Goal: Information Seeking & Learning: Learn about a topic

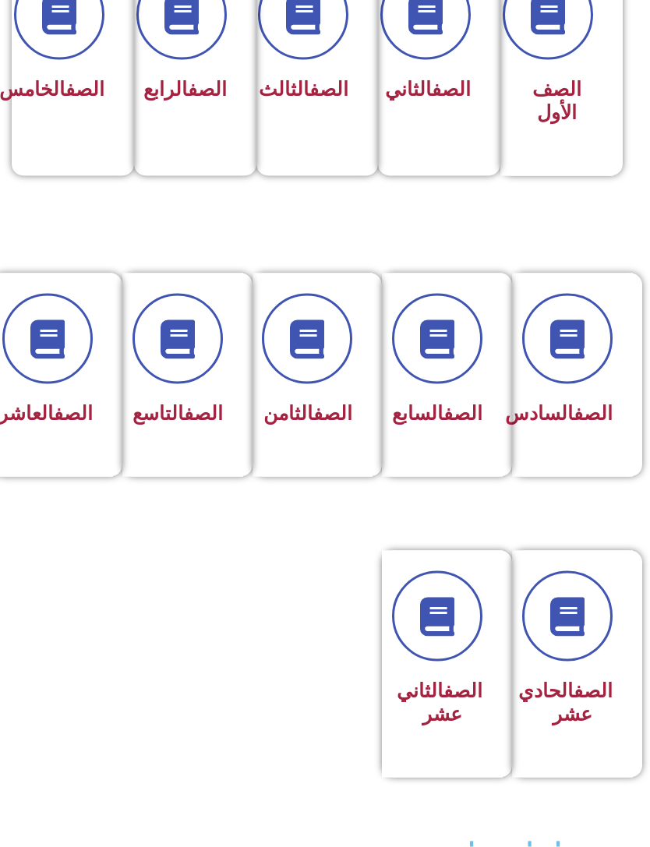
scroll to position [478, 0]
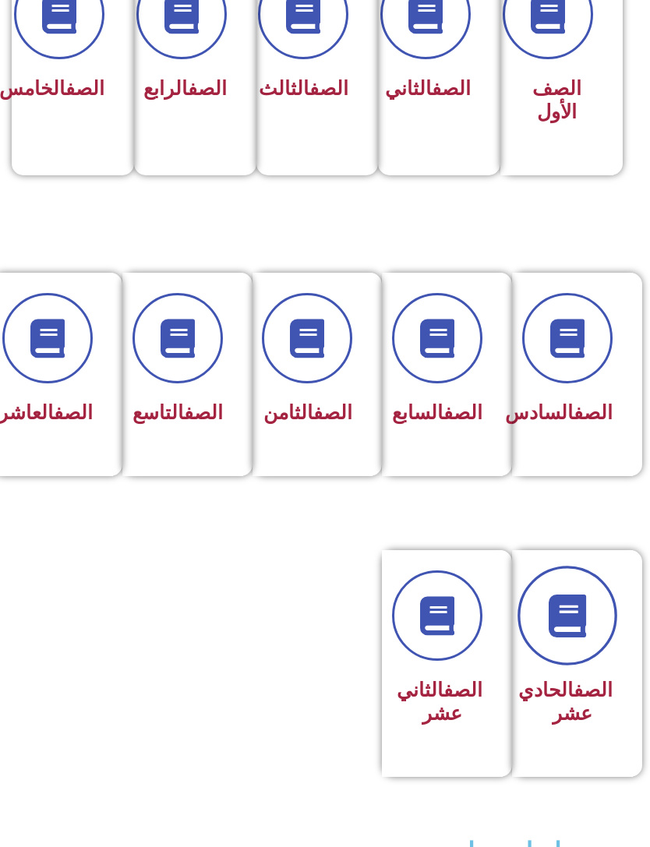
click at [588, 666] on link at bounding box center [567, 616] width 100 height 100
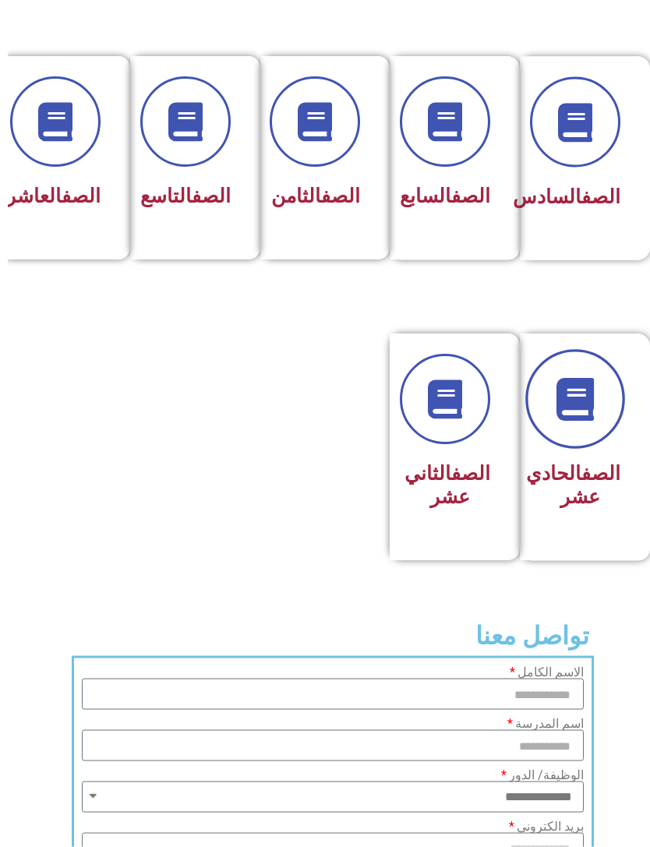
scroll to position [694, -8]
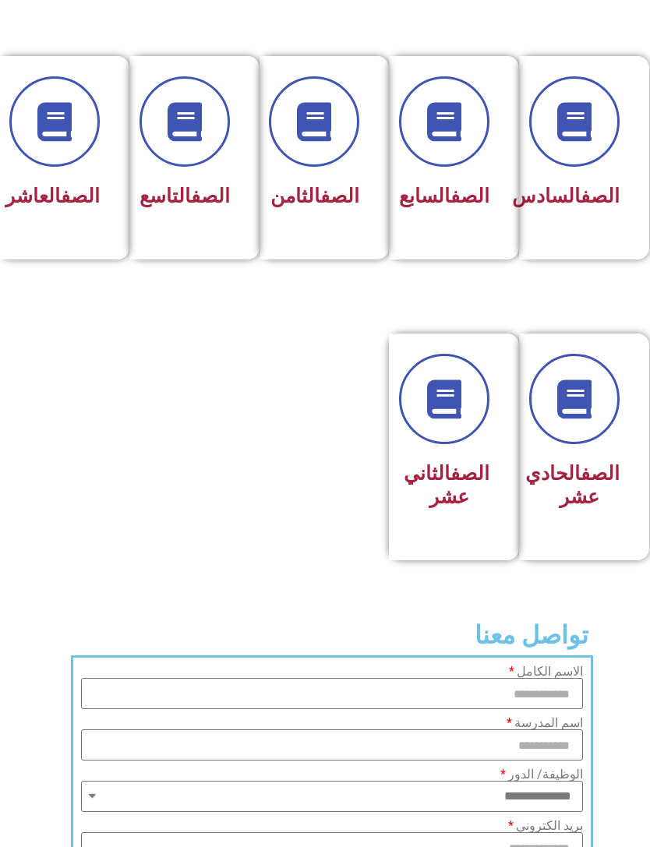
click at [61, 185] on link "الصف" at bounding box center [80, 196] width 39 height 23
click at [597, 509] on h3 "الصف الحادي عشر" at bounding box center [579, 485] width 80 height 47
click at [598, 509] on h3 "الصف الحادي عشر" at bounding box center [579, 485] width 80 height 47
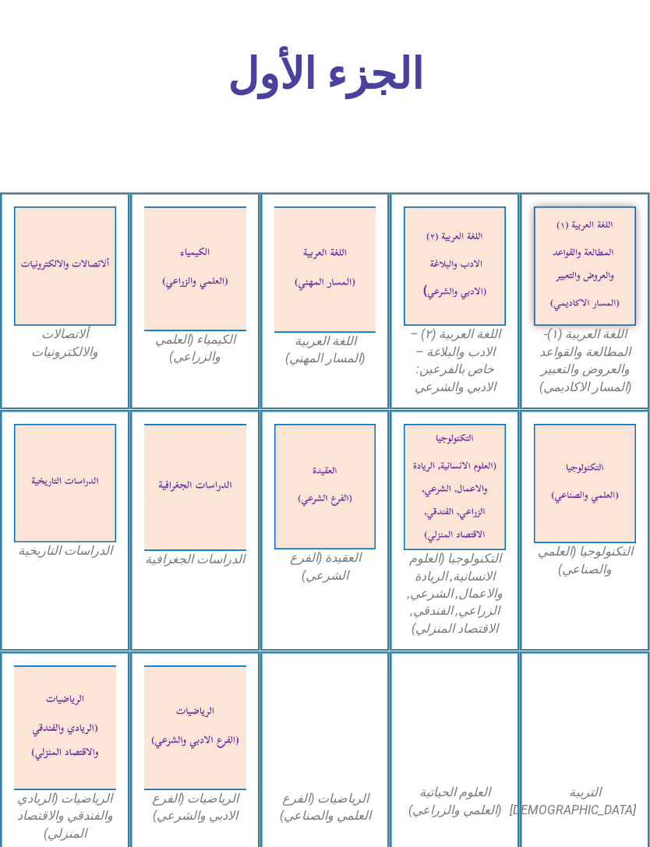
scroll to position [516, 0]
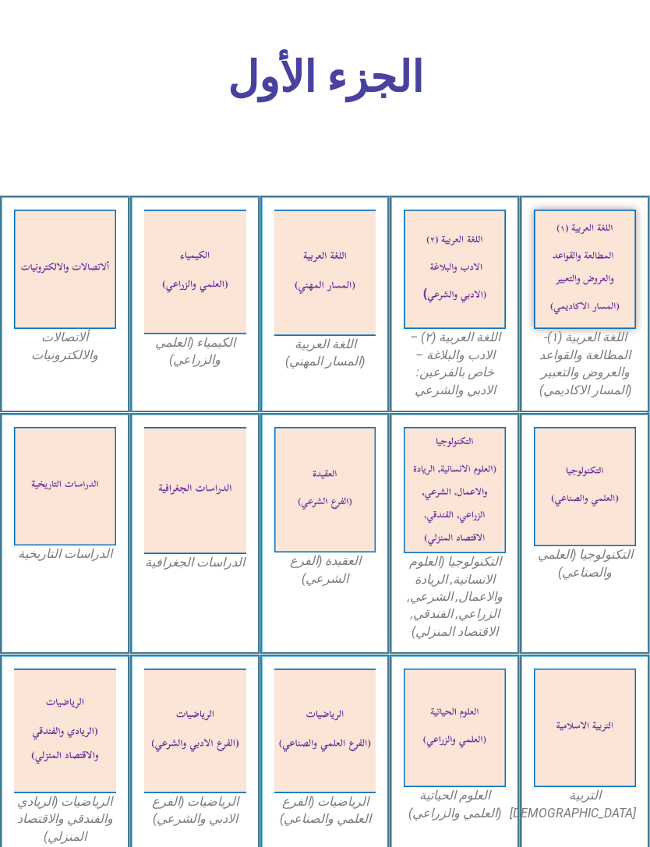
click at [590, 265] on img at bounding box center [585, 269] width 102 height 119
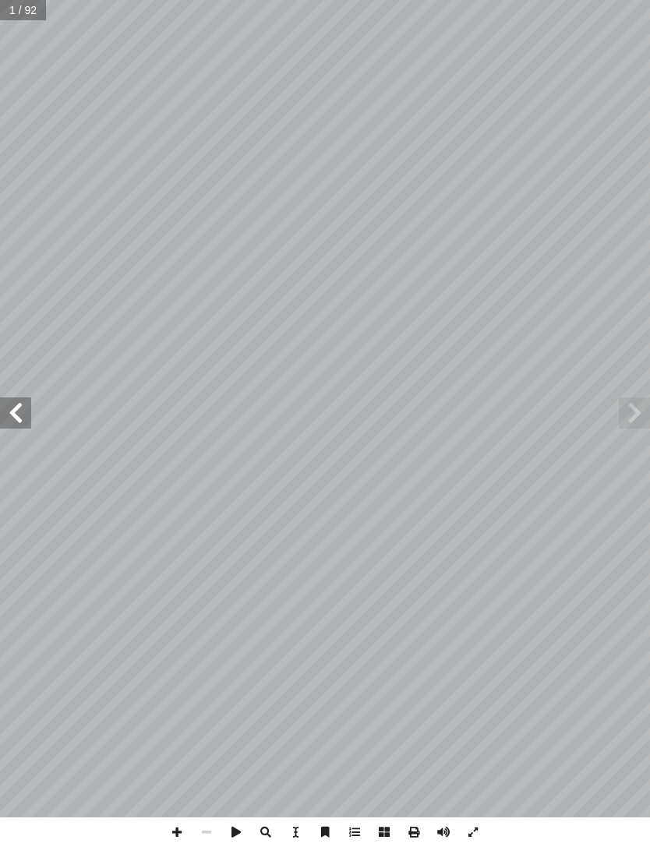
click at [629, 398] on span at bounding box center [634, 412] width 31 height 31
click at [15, 405] on span at bounding box center [15, 412] width 31 height 31
click at [8, 426] on span at bounding box center [15, 412] width 31 height 31
click at [10, 418] on span at bounding box center [15, 412] width 31 height 31
click at [9, 409] on span at bounding box center [15, 412] width 31 height 31
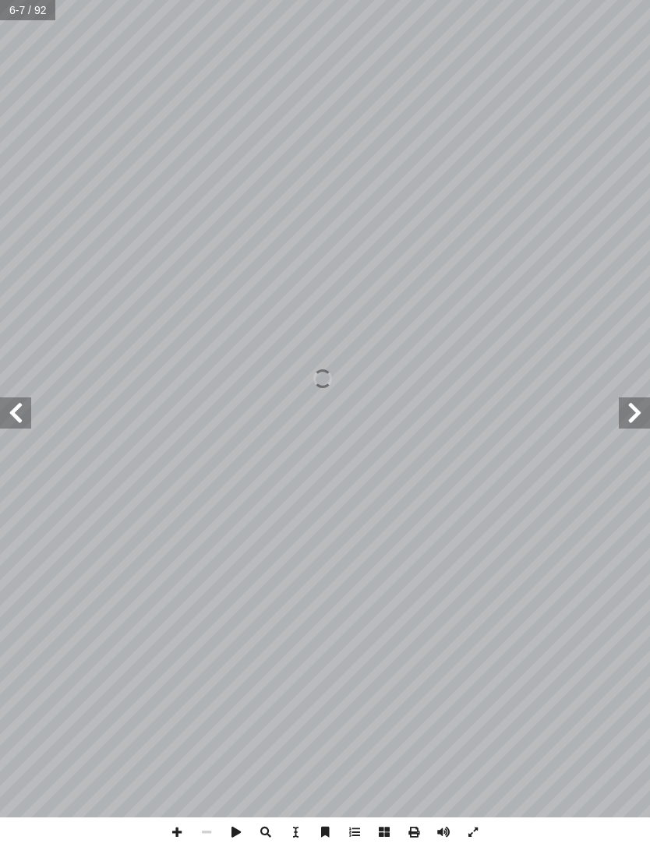
click at [13, 409] on span at bounding box center [15, 412] width 31 height 31
click at [13, 408] on span at bounding box center [15, 412] width 31 height 31
click at [12, 413] on span at bounding box center [15, 412] width 31 height 31
click at [12, 407] on span at bounding box center [15, 412] width 31 height 31
click at [13, 407] on span at bounding box center [15, 412] width 31 height 31
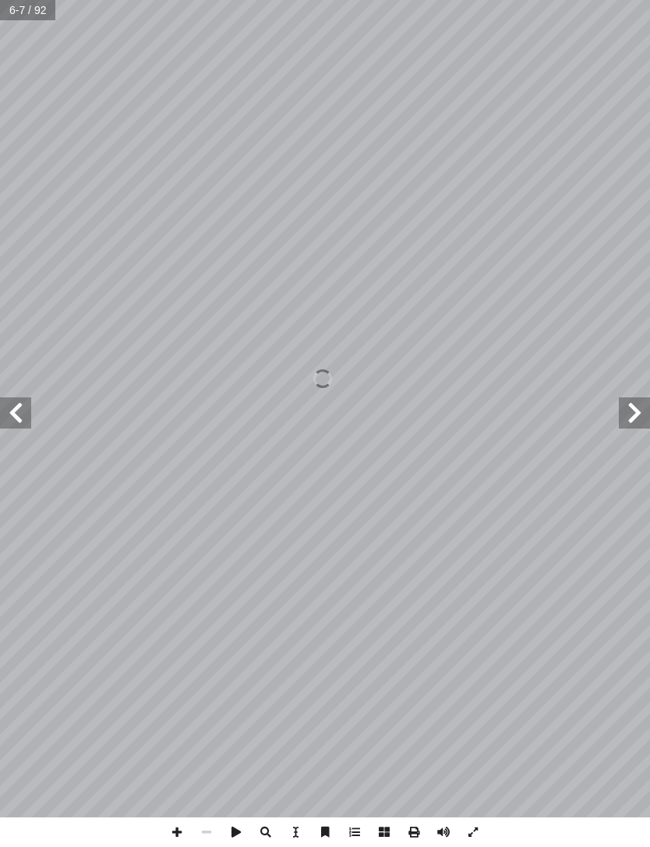
click at [7, 411] on span at bounding box center [15, 412] width 31 height 31
click at [10, 417] on span at bounding box center [15, 412] width 31 height 31
click at [4, 411] on span at bounding box center [15, 412] width 31 height 31
click at [2, 406] on span at bounding box center [15, 412] width 31 height 31
click at [9, 416] on span at bounding box center [15, 412] width 31 height 31
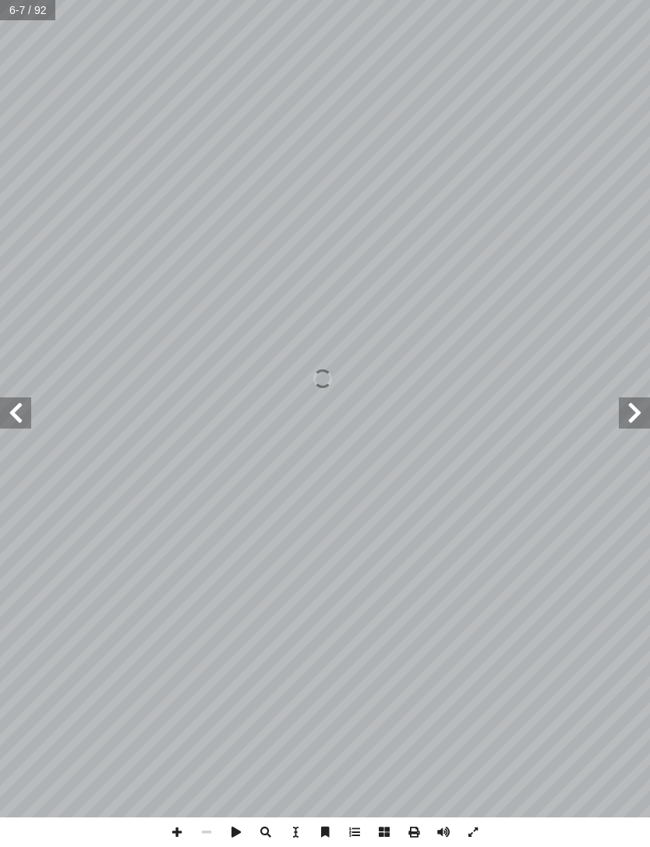
click at [8, 404] on span at bounding box center [15, 412] width 31 height 31
click at [9, 409] on span at bounding box center [15, 412] width 31 height 31
click at [7, 406] on span at bounding box center [15, 412] width 31 height 31
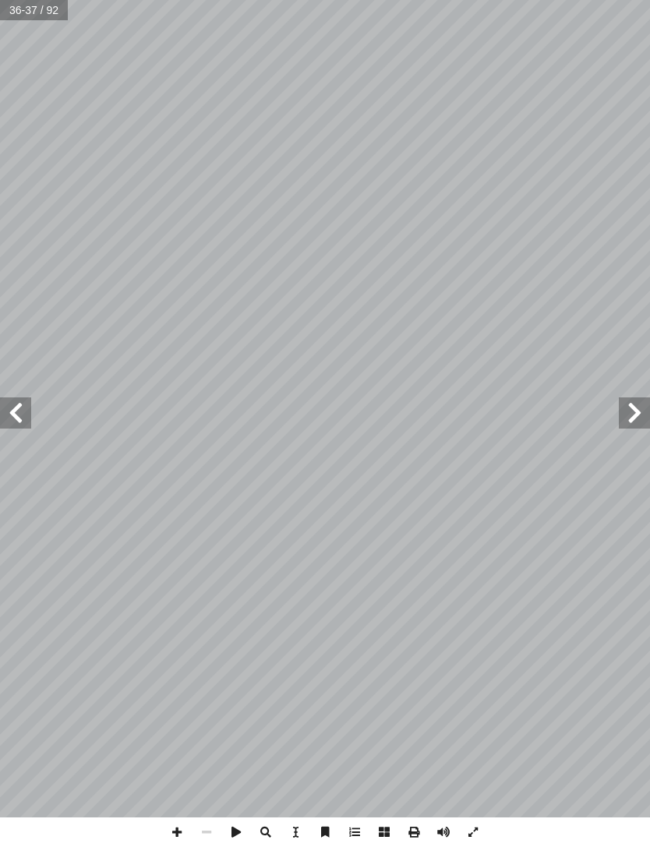
click at [12, 402] on span at bounding box center [15, 412] width 31 height 31
click at [10, 402] on span at bounding box center [15, 412] width 31 height 31
click at [9, 411] on span at bounding box center [15, 412] width 31 height 31
click at [10, 411] on span at bounding box center [15, 412] width 31 height 31
click at [633, 416] on span at bounding box center [634, 412] width 31 height 31
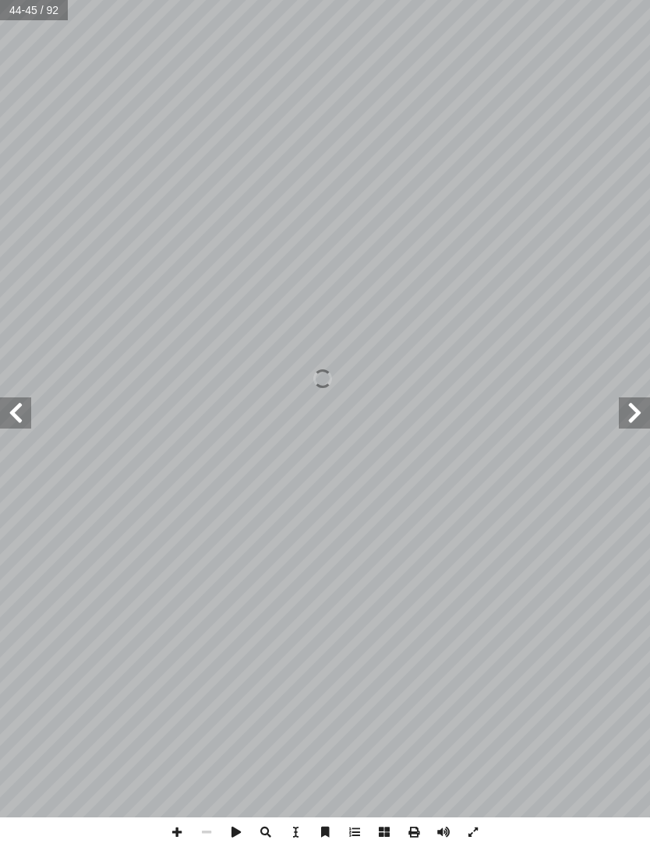
click at [647, 398] on span at bounding box center [634, 412] width 31 height 31
click at [639, 409] on span at bounding box center [634, 412] width 31 height 31
click at [644, 403] on span at bounding box center [634, 412] width 31 height 31
click at [640, 408] on span at bounding box center [634, 412] width 31 height 31
click at [636, 402] on span at bounding box center [634, 412] width 31 height 31
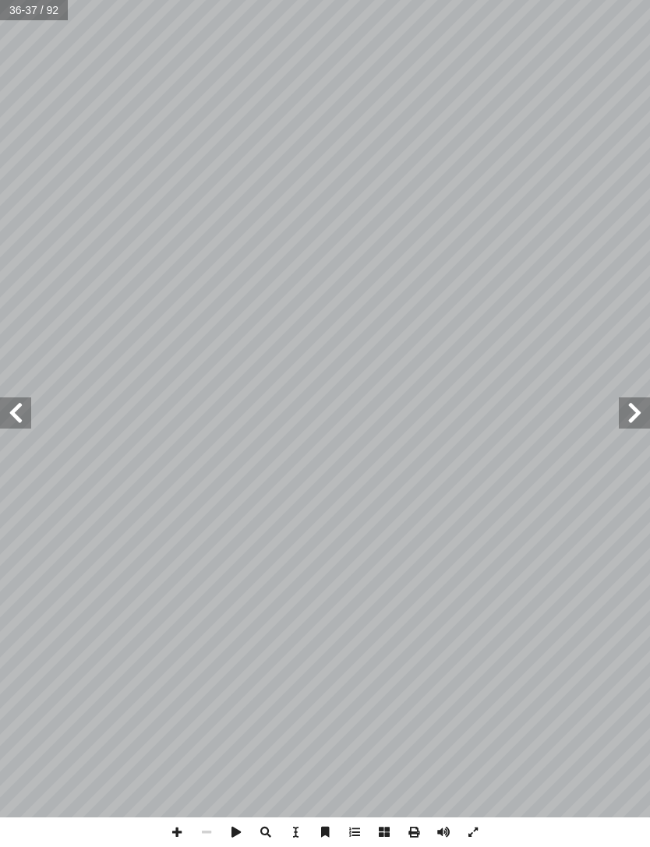
click at [636, 401] on span at bounding box center [634, 412] width 31 height 31
click at [640, 401] on span at bounding box center [634, 412] width 31 height 31
click at [647, 397] on span at bounding box center [634, 412] width 31 height 31
click at [626, 409] on span at bounding box center [634, 412] width 31 height 31
click at [13, 405] on span at bounding box center [15, 412] width 31 height 31
